Goal: Information Seeking & Learning: Understand process/instructions

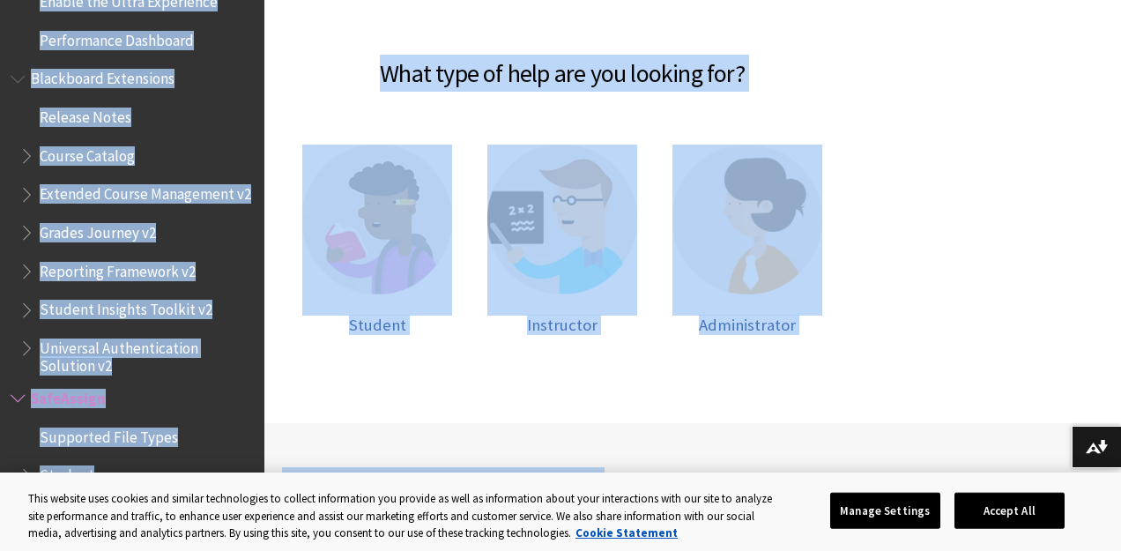
scroll to position [509, 0]
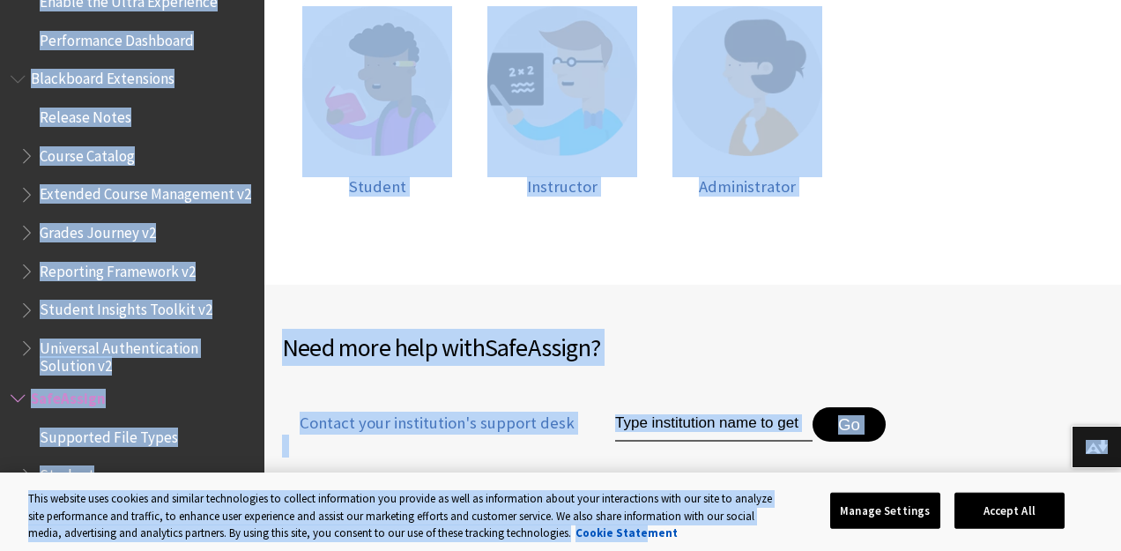
drag, startPoint x: 622, startPoint y: 214, endPoint x: 643, endPoint y: 529, distance: 315.4
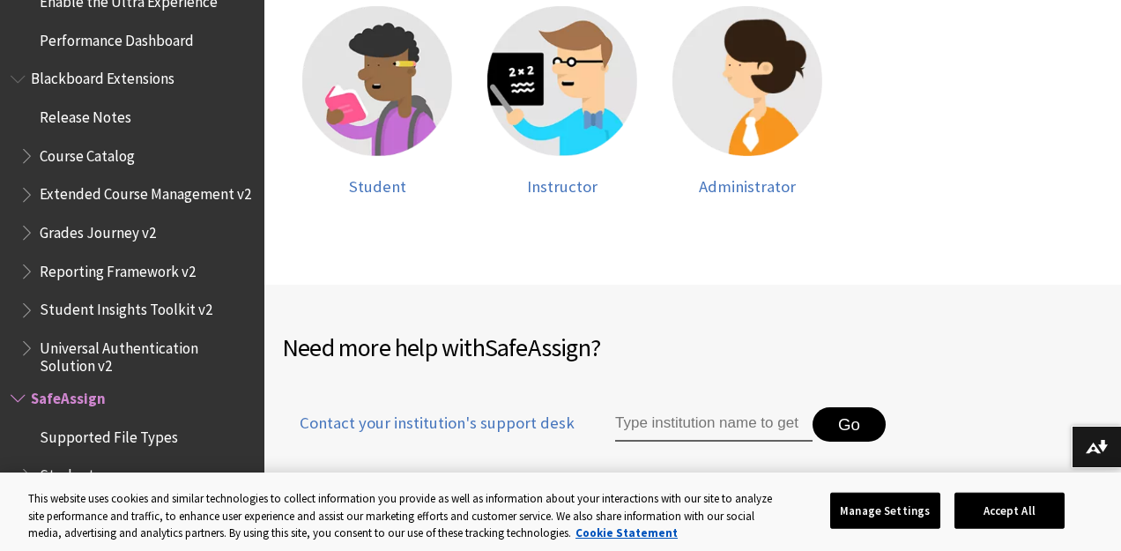
click at [788, 301] on div "Need more help with SafeAssign ? Contact your institution's support desk Go Wat…" at bounding box center [692, 458] width 857 height 347
click at [586, 123] on img at bounding box center [562, 81] width 150 height 150
click at [309, 93] on img at bounding box center [377, 81] width 150 height 150
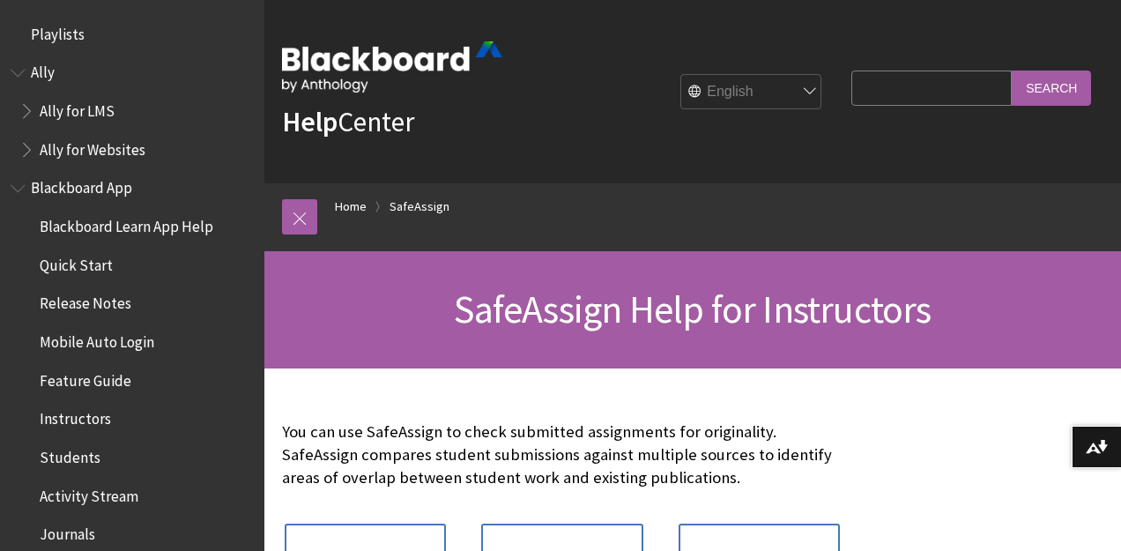
scroll to position [2156, 0]
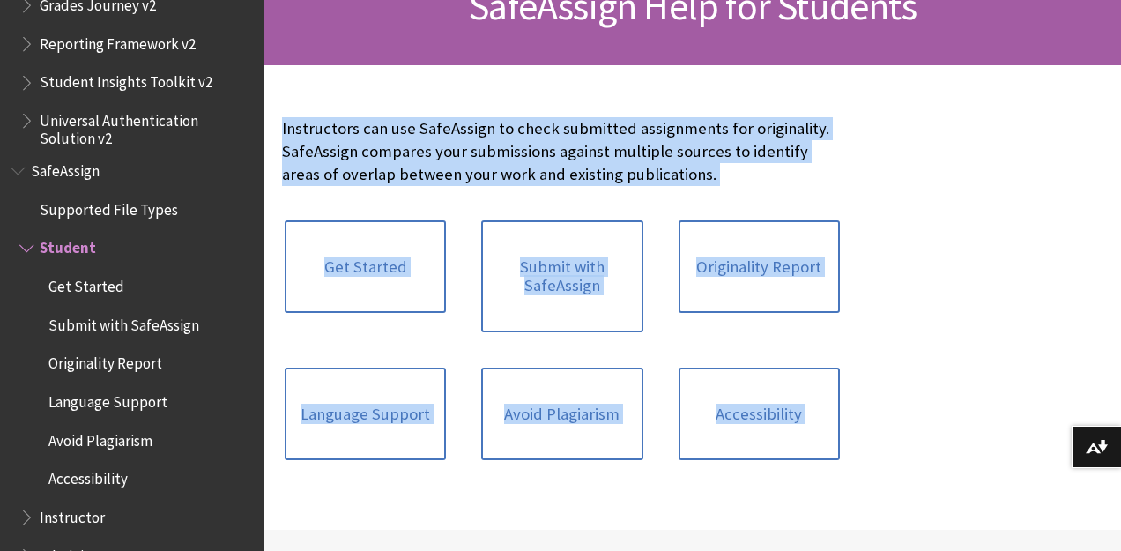
scroll to position [413, 0]
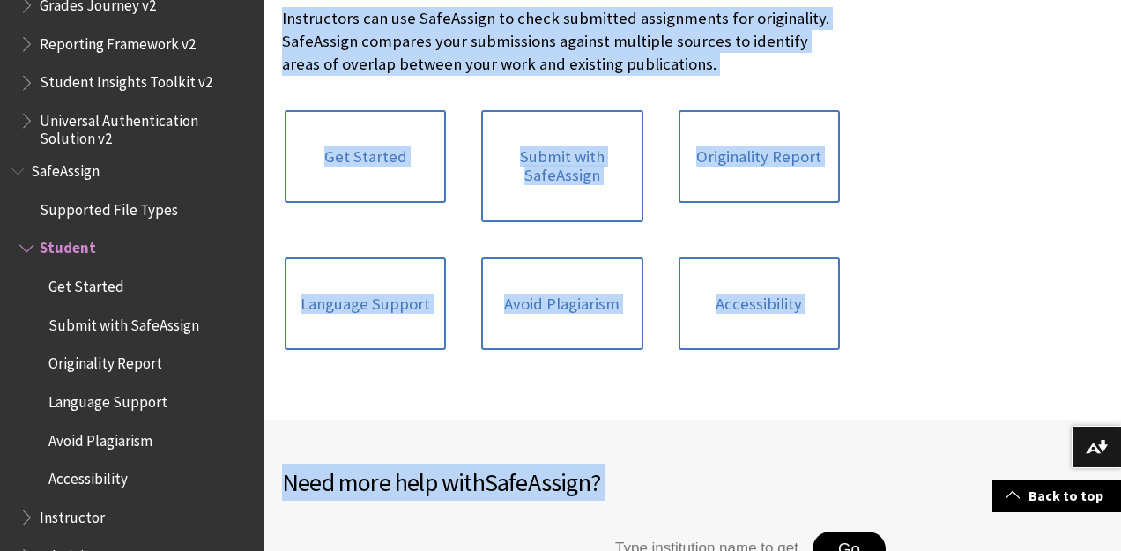
drag, startPoint x: 435, startPoint y: 343, endPoint x: 477, endPoint y: 499, distance: 161.7
click at [477, 499] on div "Skip to main content Help Center English عربية Català Cymraeg Deutsch Español S…" at bounding box center [560, 483] width 1121 height 1792
click at [599, 174] on link "Submit with SafeAssign" at bounding box center [561, 166] width 161 height 112
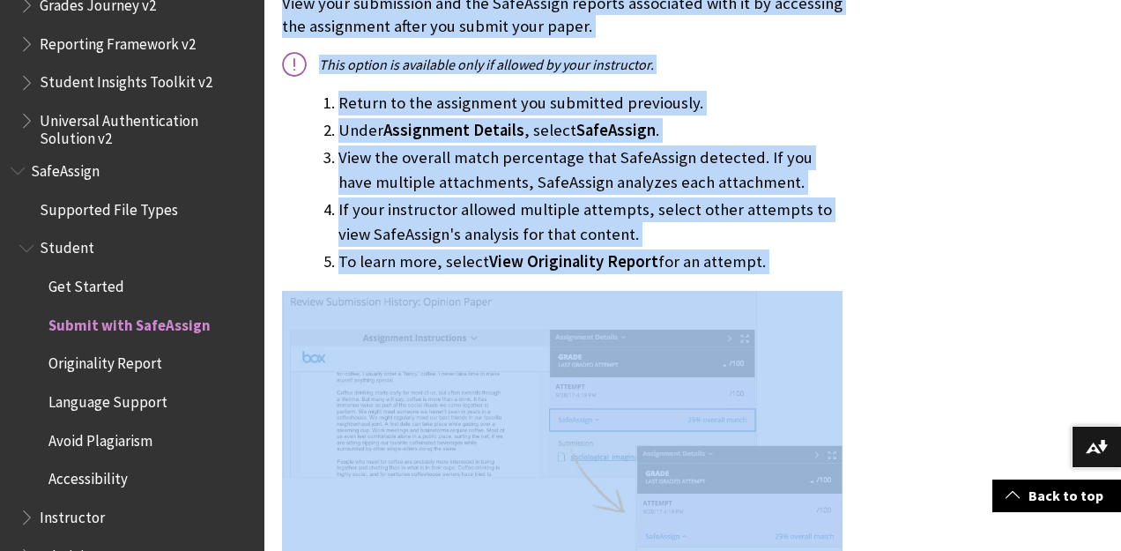
scroll to position [1577, 0]
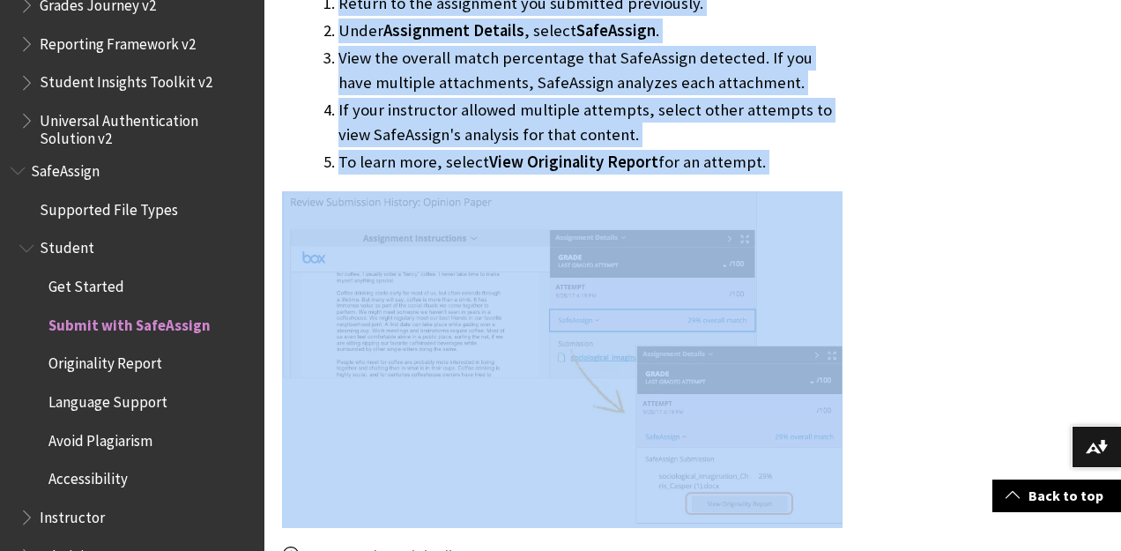
drag, startPoint x: 677, startPoint y: 385, endPoint x: 693, endPoint y: 513, distance: 128.8
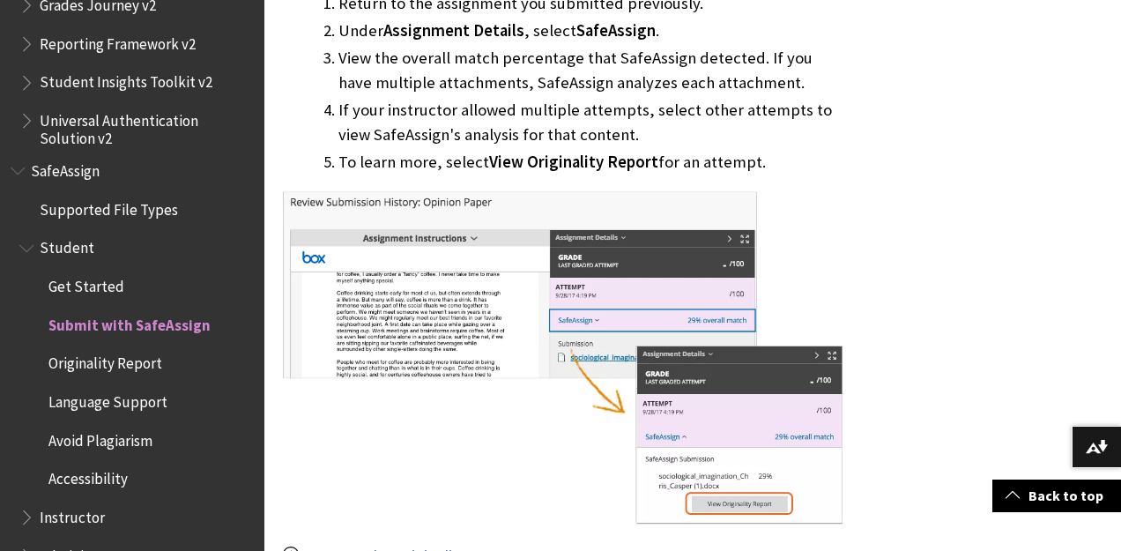
click at [826, 150] on li "To learn more, select View Originality Report for an attempt." at bounding box center [590, 162] width 504 height 25
